Goal: Obtain resource: Download file/media

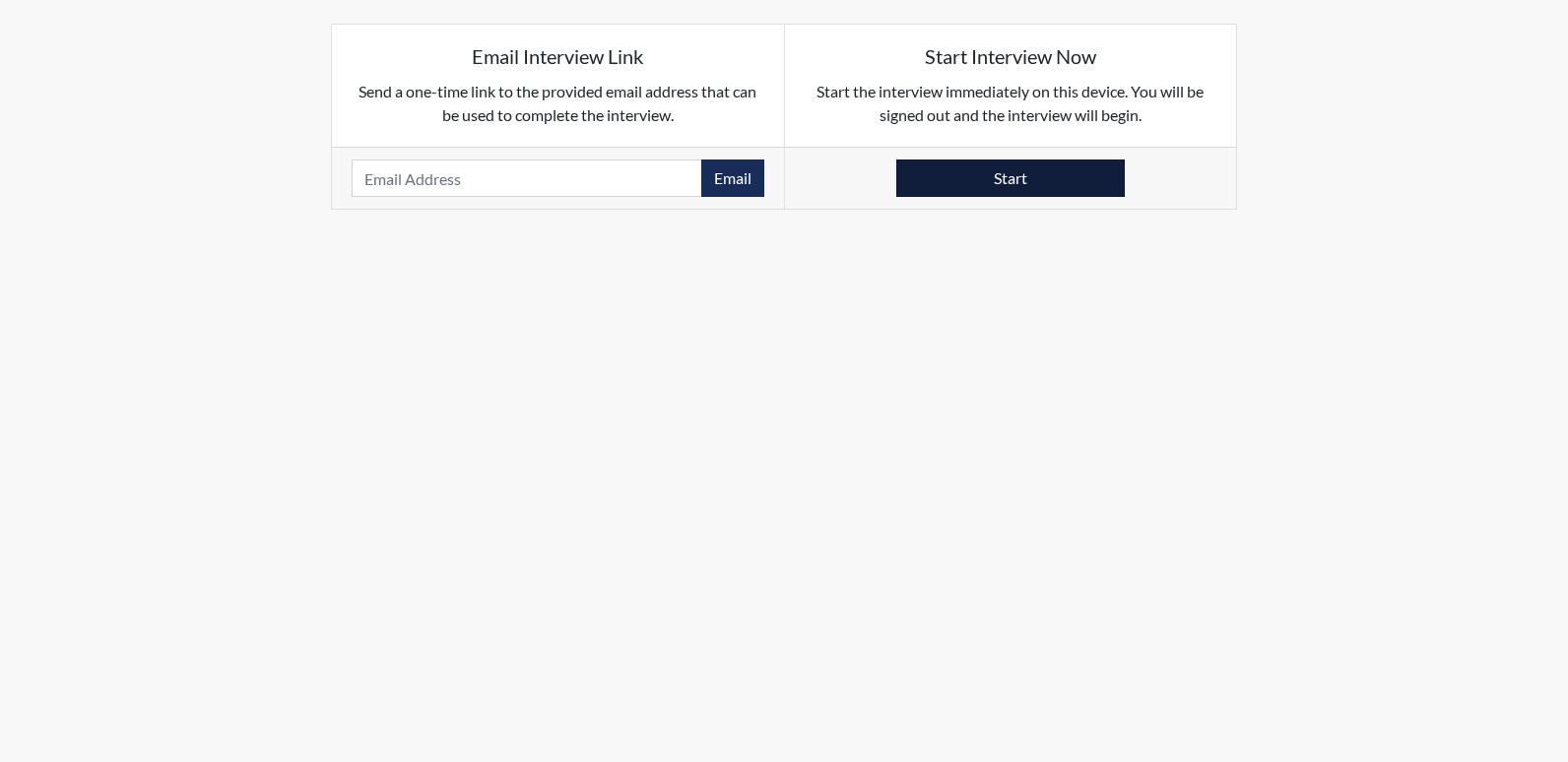
click at [993, 174] on button "Start" at bounding box center [1010, 178] width 229 height 38
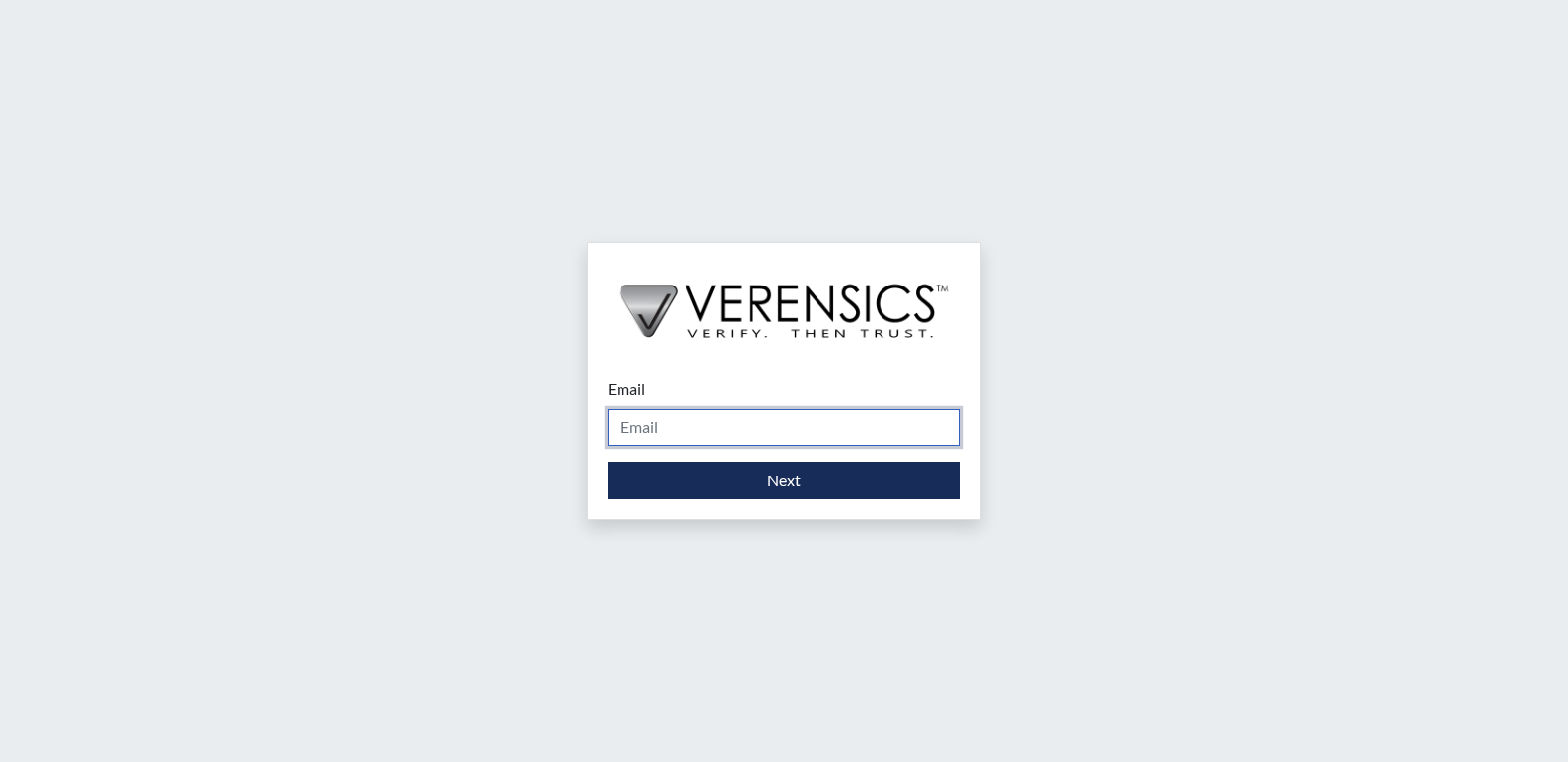
click at [690, 429] on input "Email" at bounding box center [784, 428] width 352 height 38
type input "[EMAIL_ADDRESS][PERSON_NAME][DOMAIN_NAME]"
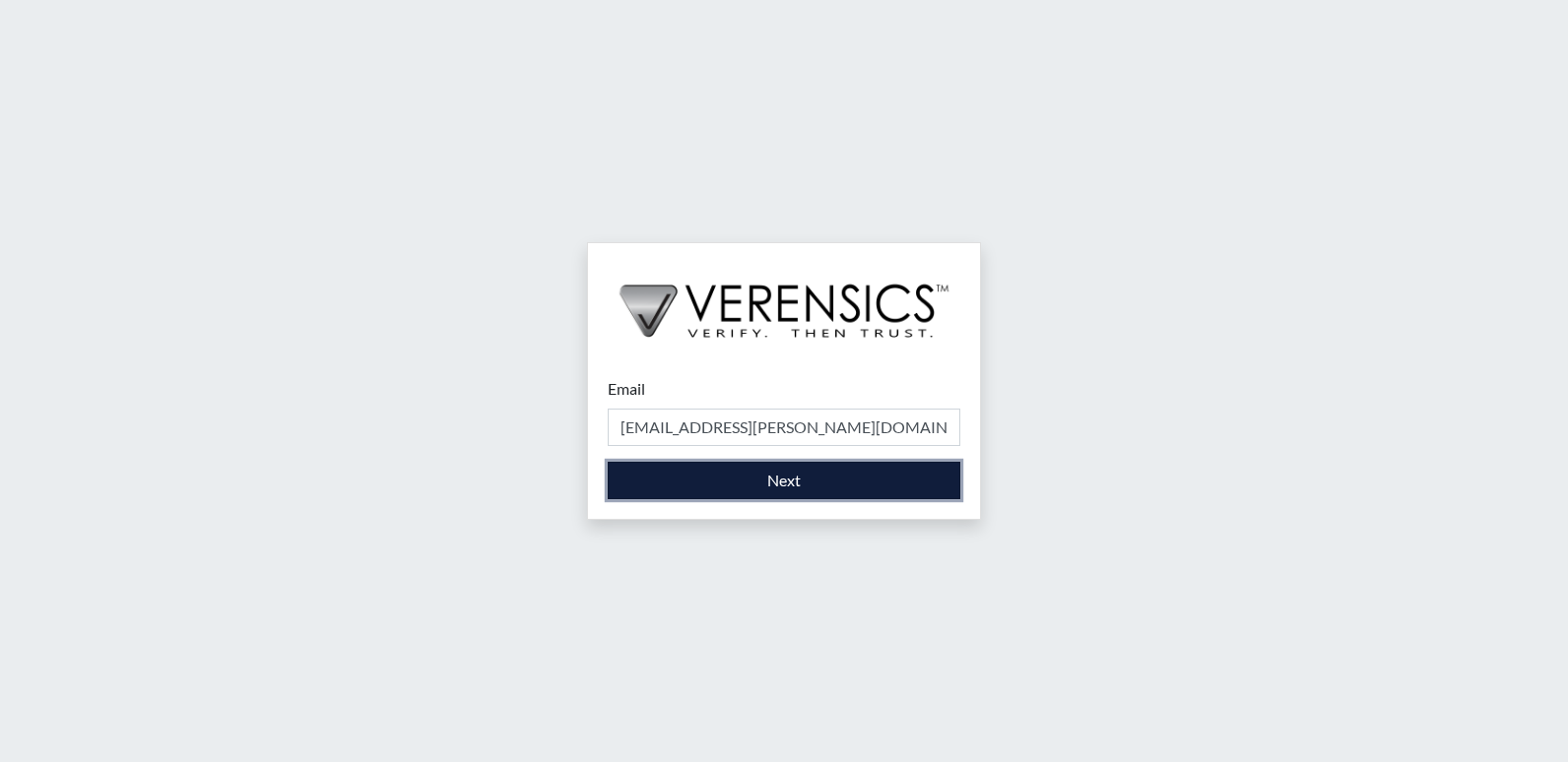
click at [747, 482] on button "Next" at bounding box center [784, 481] width 352 height 38
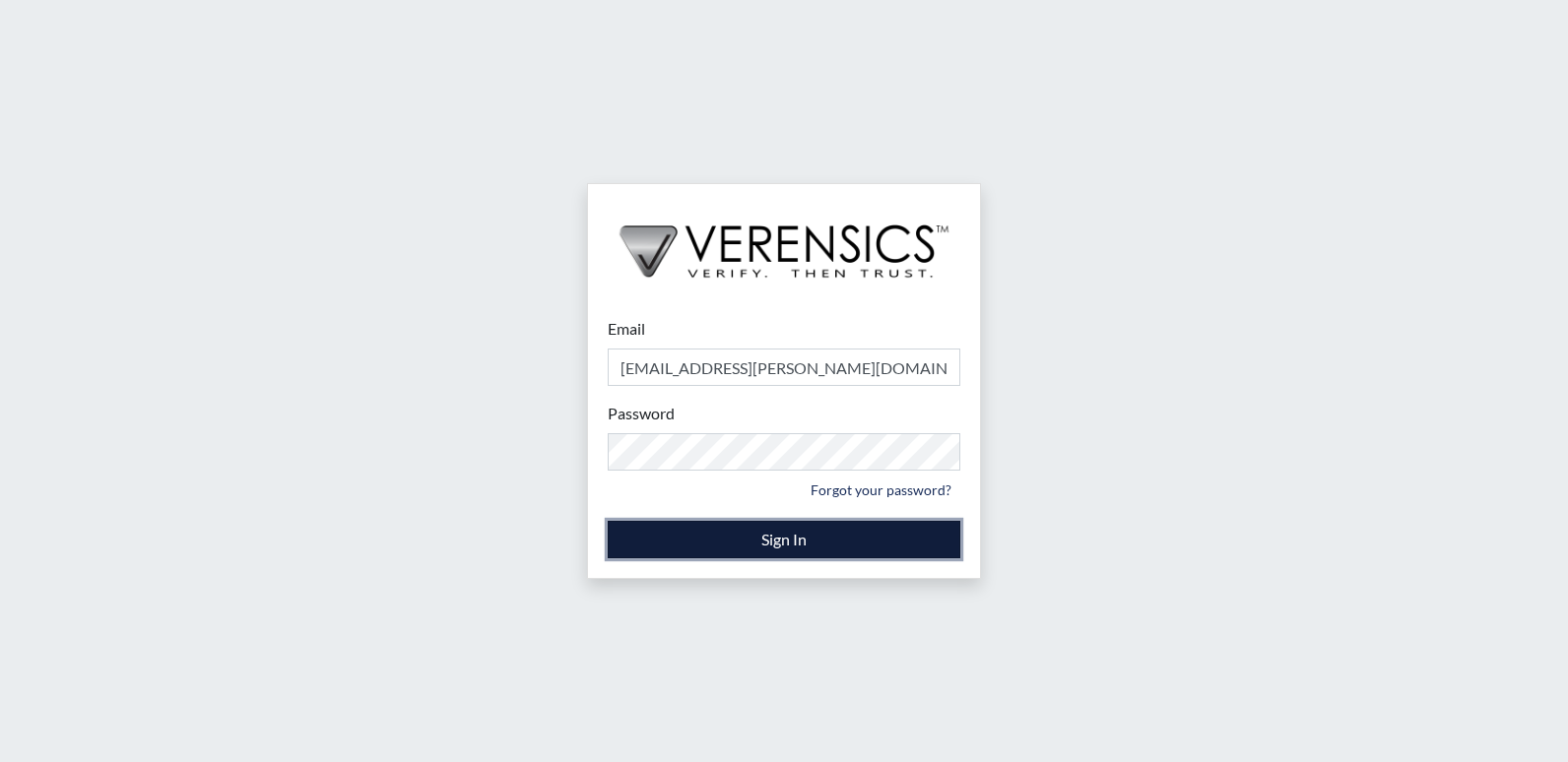
click at [779, 540] on button "Sign In" at bounding box center [784, 539] width 352 height 38
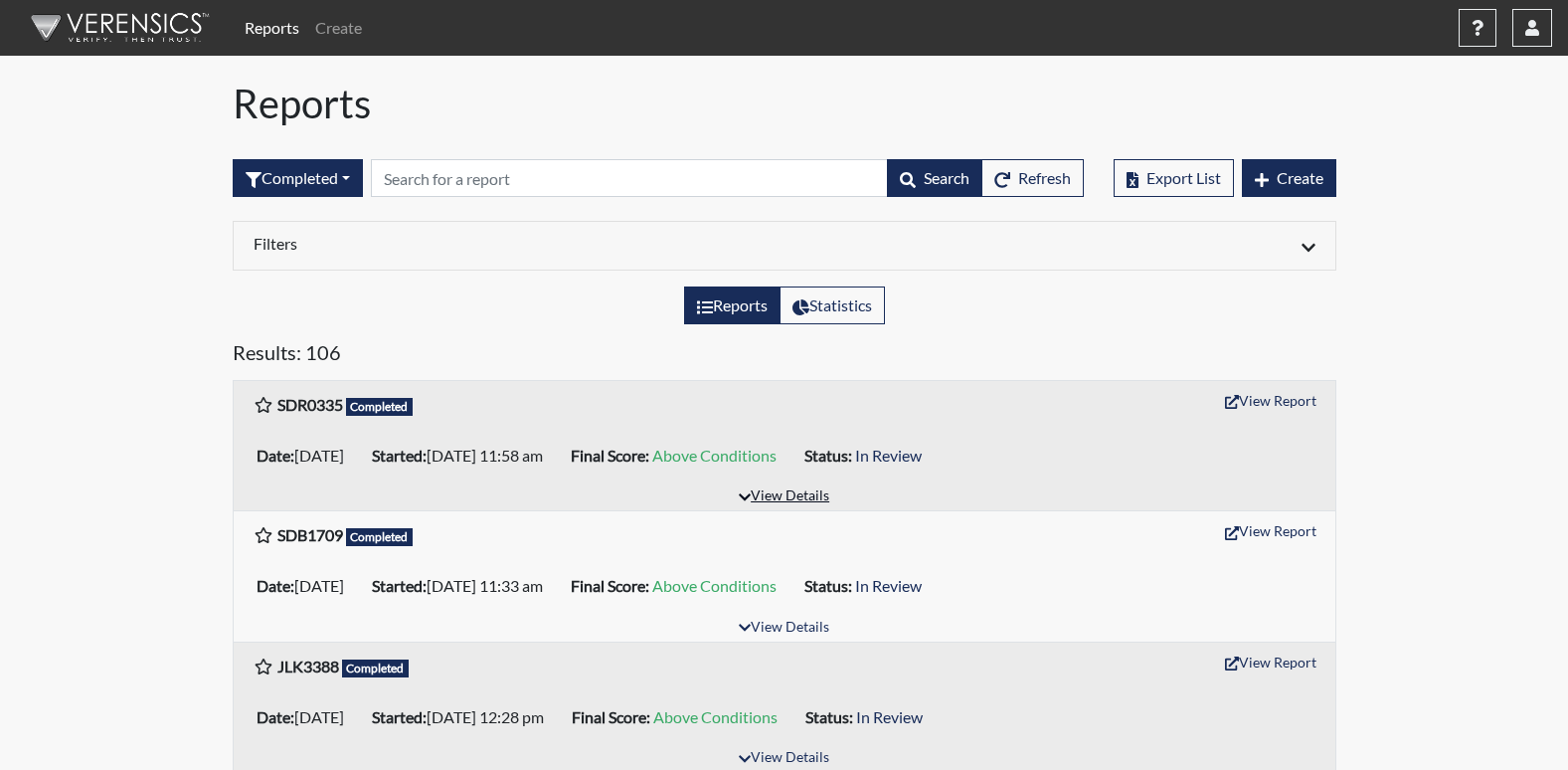
click at [791, 495] on button "View Details" at bounding box center [784, 497] width 108 height 27
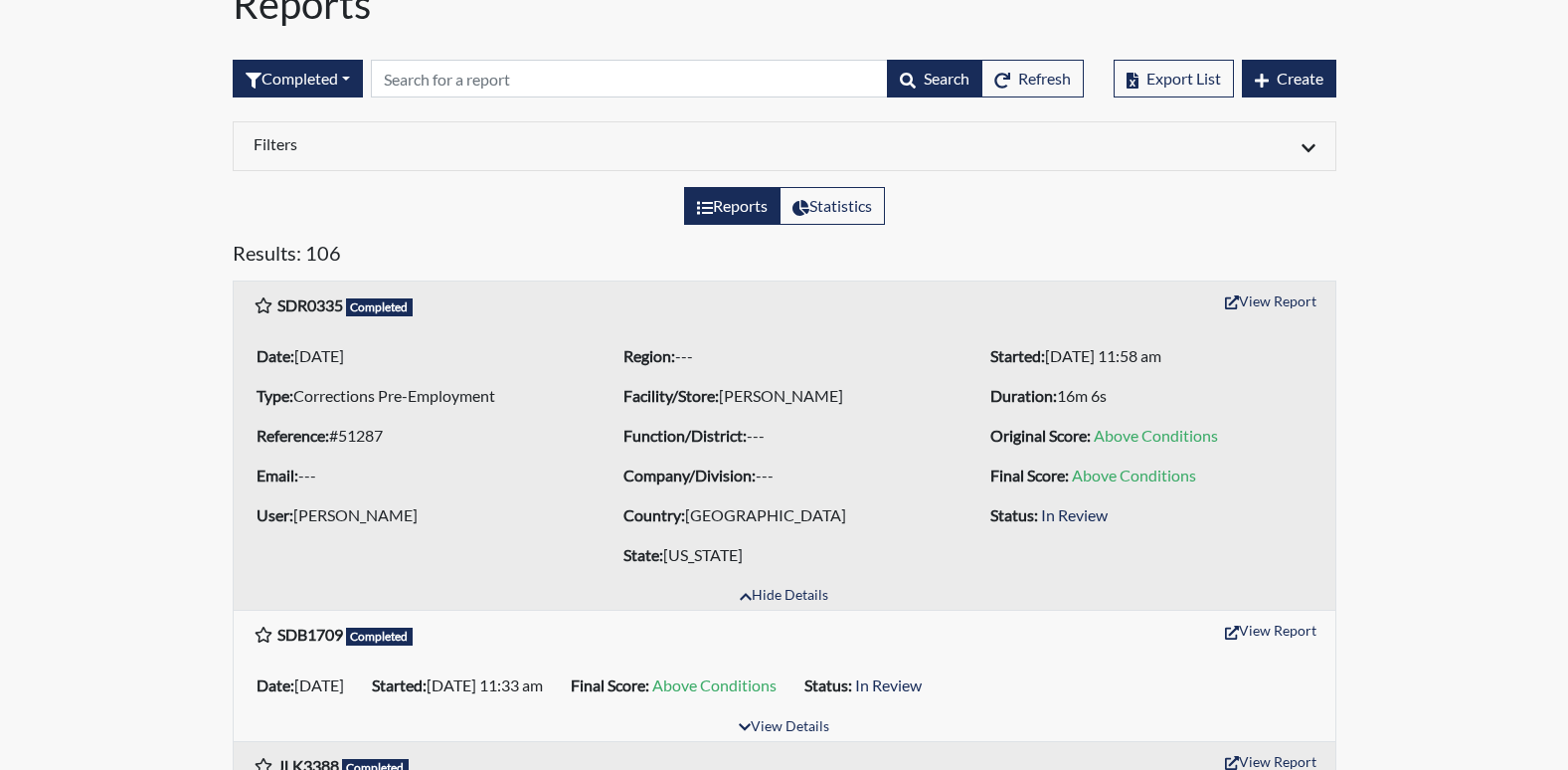
scroll to position [199, 0]
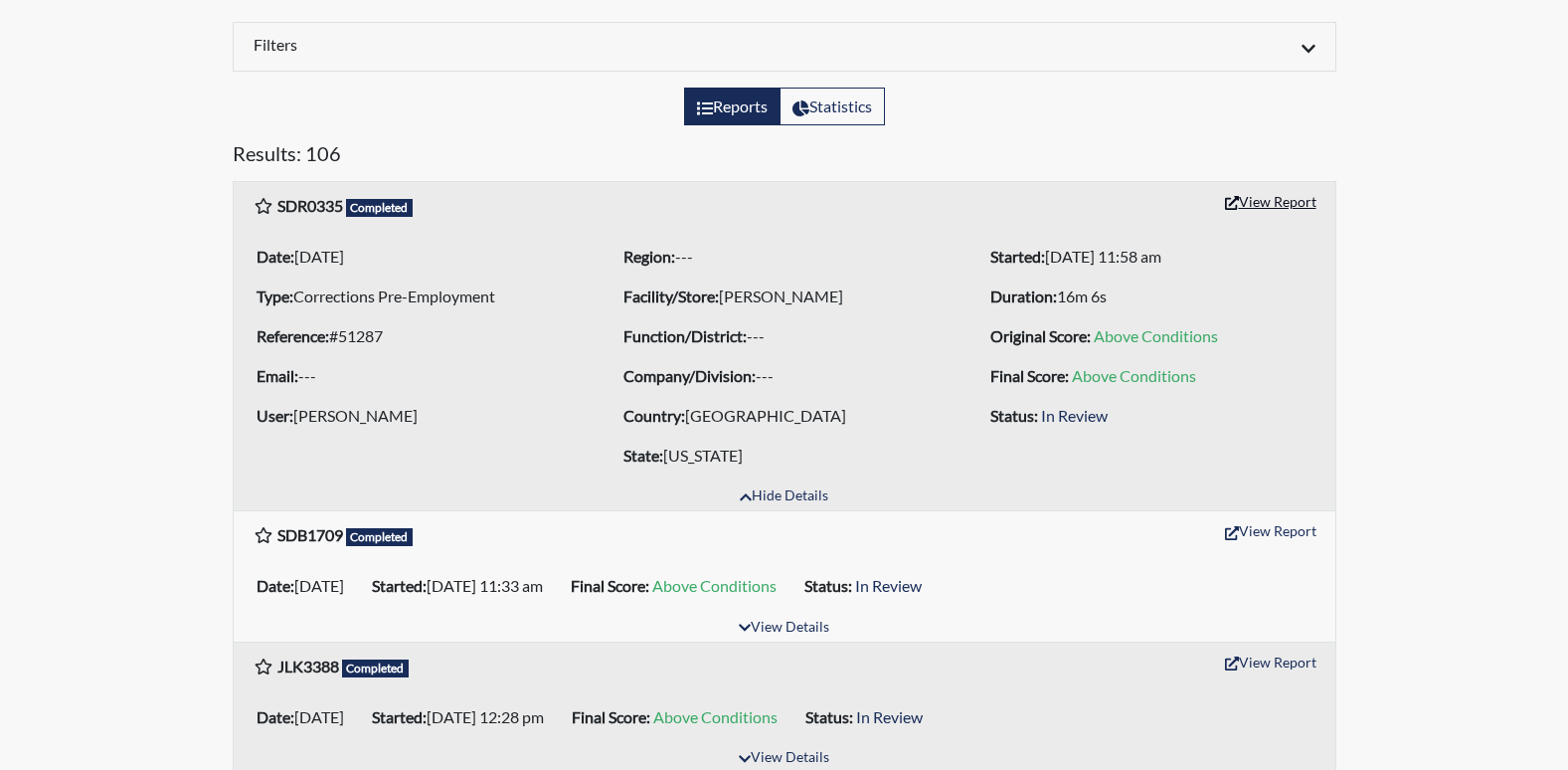
click at [1252, 195] on button "View Report" at bounding box center [1270, 201] width 109 height 31
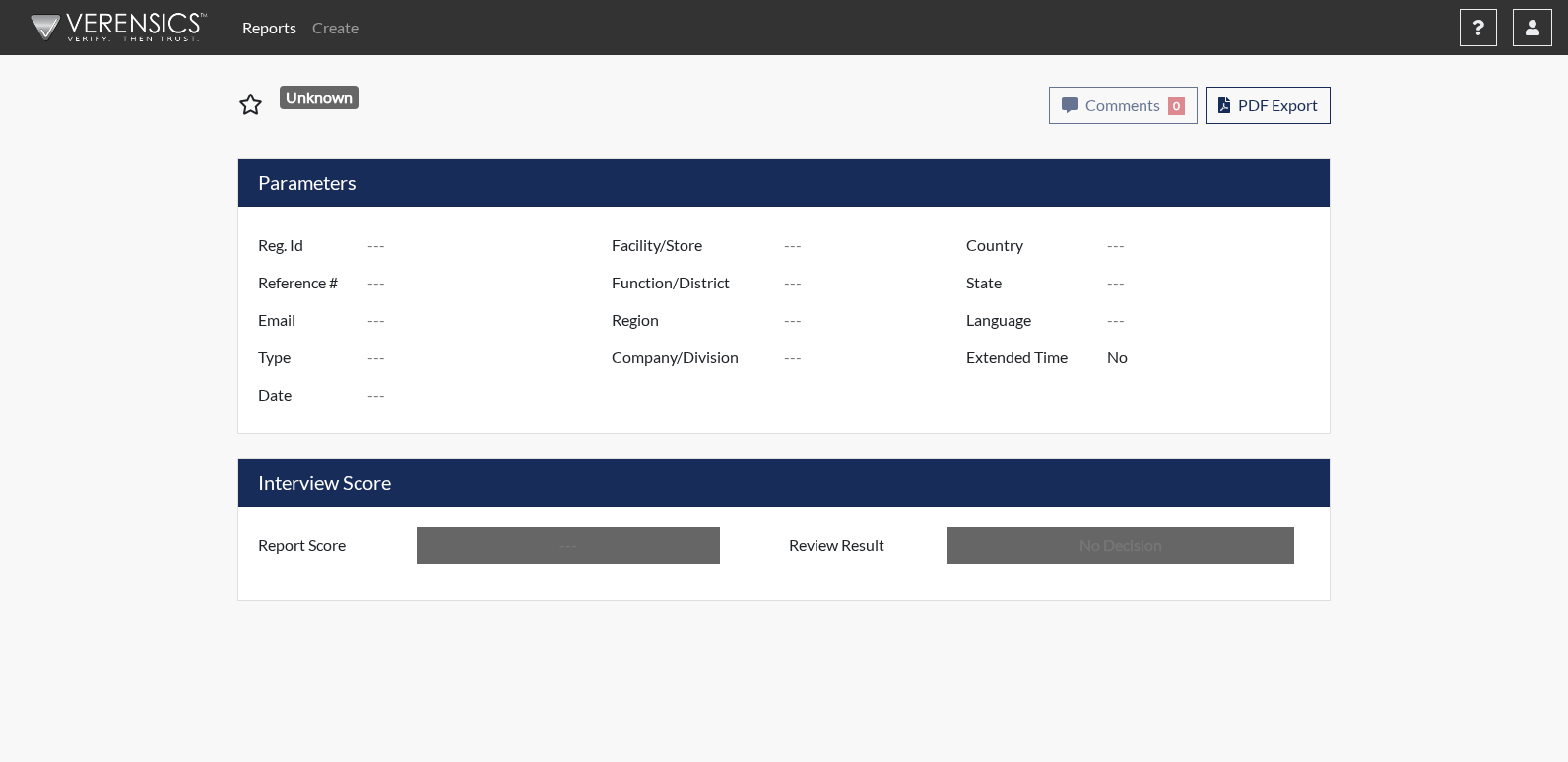
type input "SDR0335"
type input "51287"
type input "---"
type input "Corrections Pre-Employment"
type input "Sep 15, 2025"
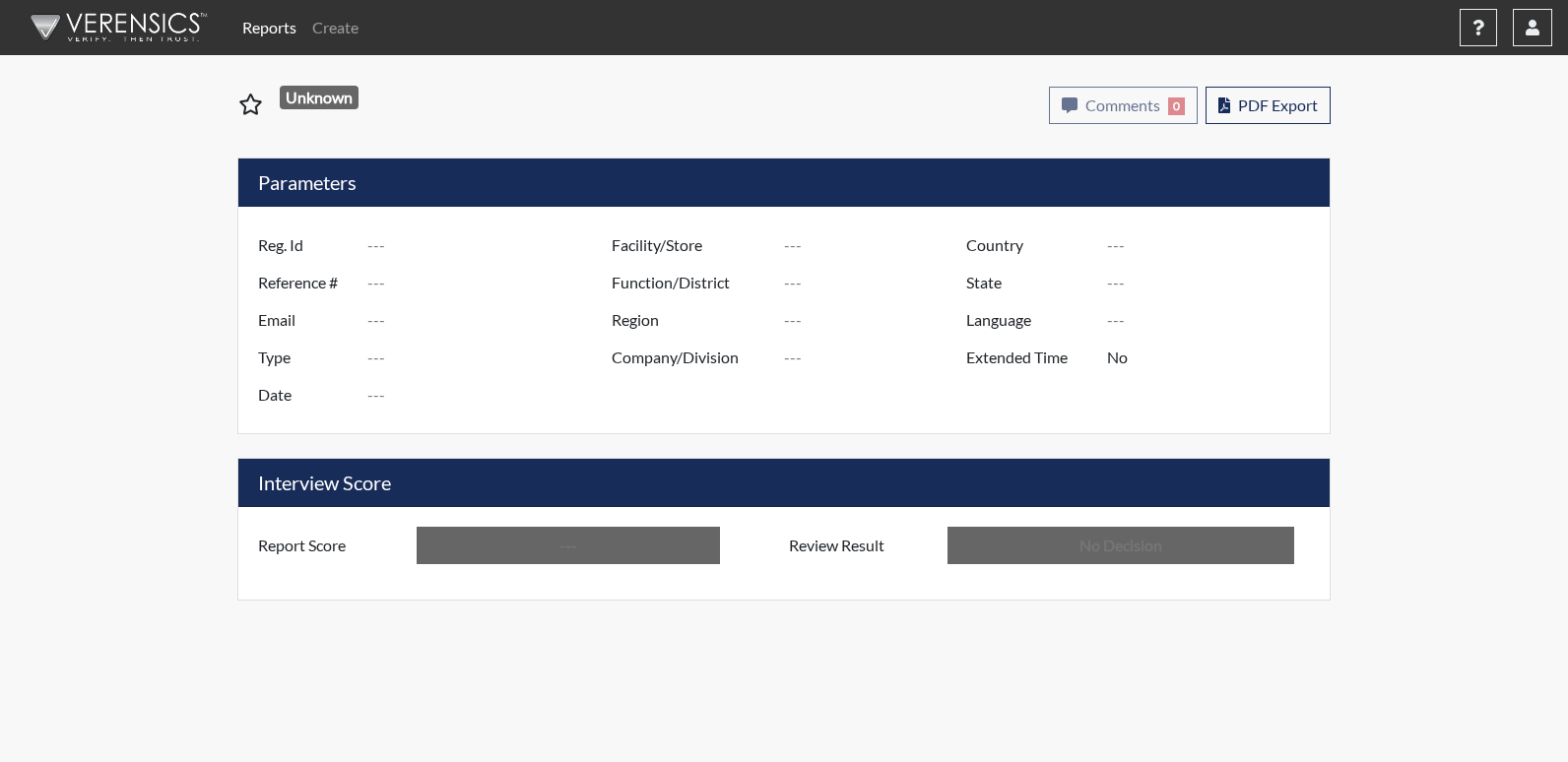
type input "[PERSON_NAME]"
type input "[GEOGRAPHIC_DATA]"
type input "[US_STATE]"
type input "English"
type input "Above Conditions"
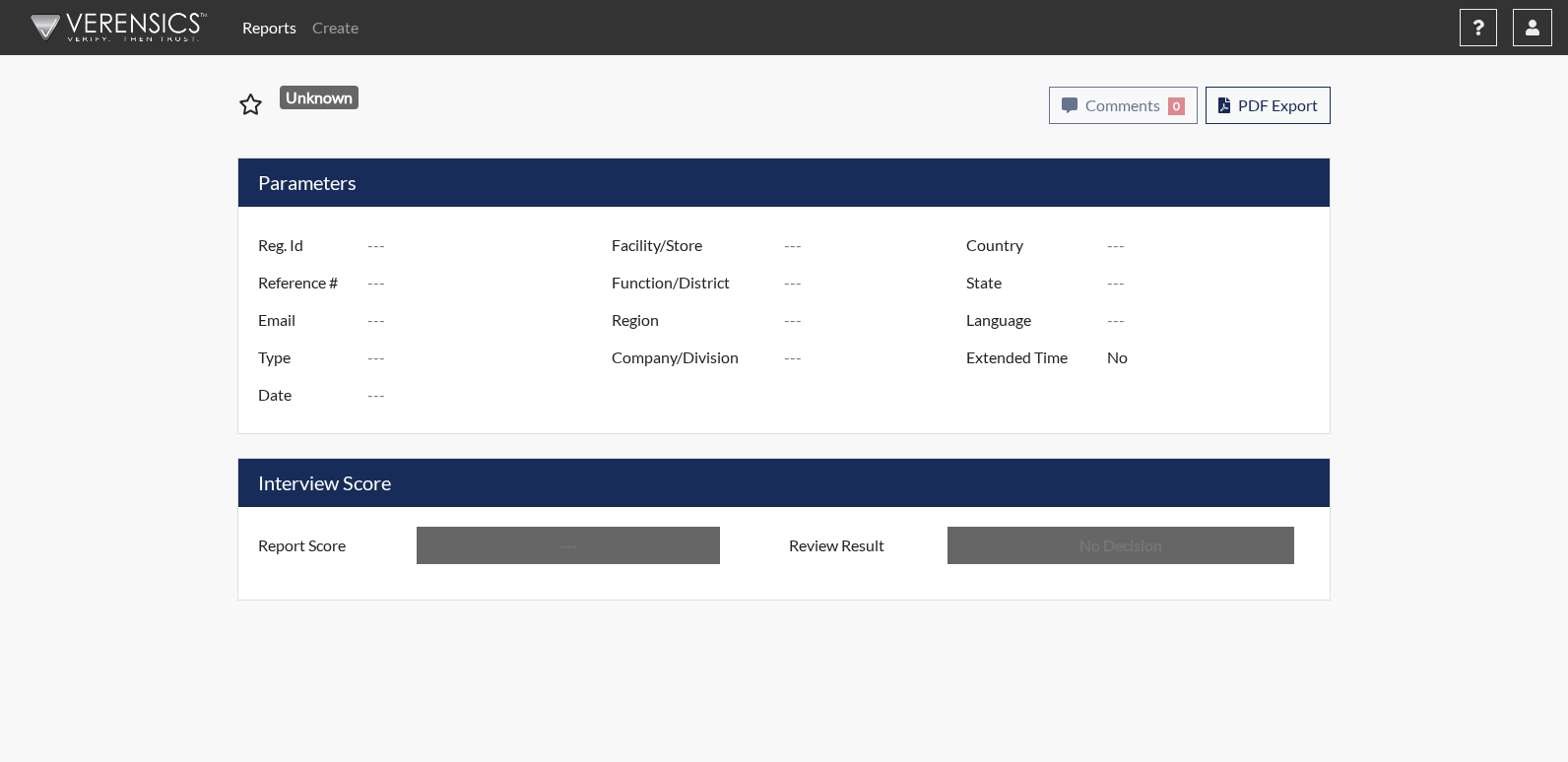
type input "In Review"
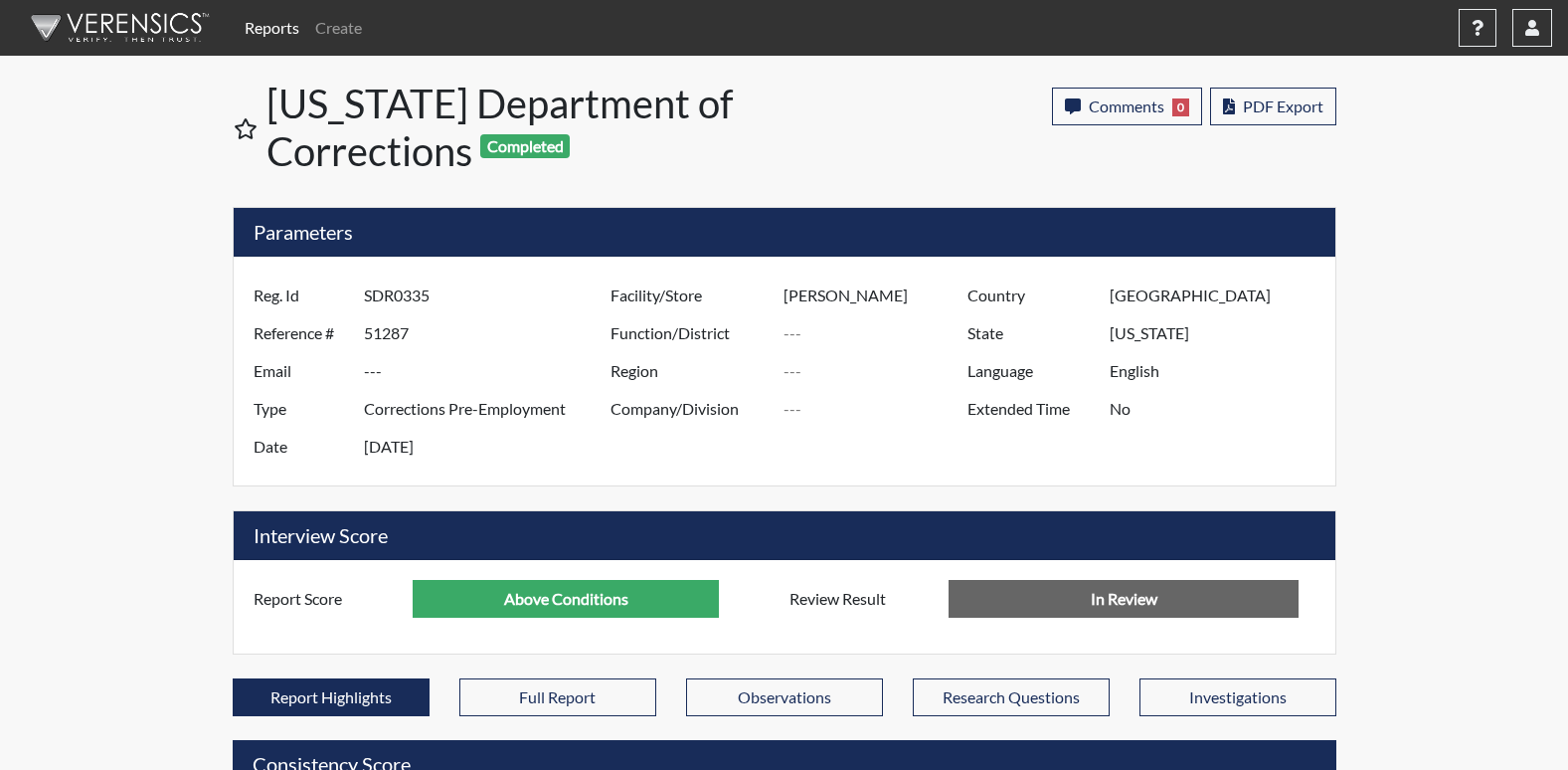
scroll to position [330, 826]
click at [1289, 111] on span "PDF Export" at bounding box center [1283, 106] width 81 height 19
